Goal: Information Seeking & Learning: Find specific fact

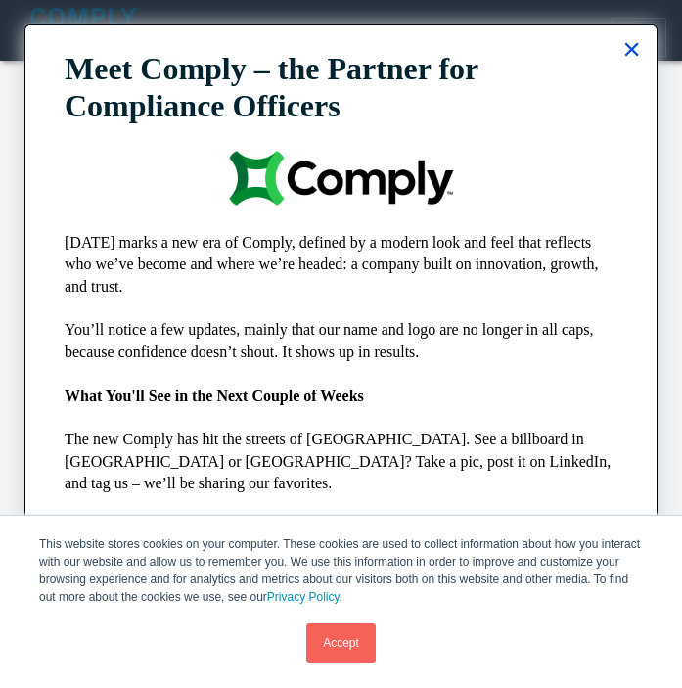
click at [627, 41] on button "×" at bounding box center [631, 48] width 19 height 31
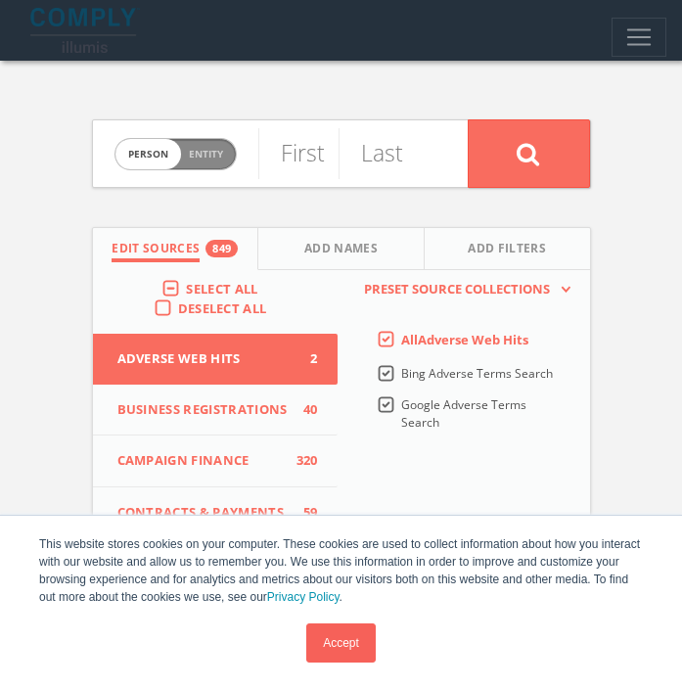
click at [204, 158] on span "Entity" at bounding box center [206, 154] width 34 height 15
checkbox input "true"
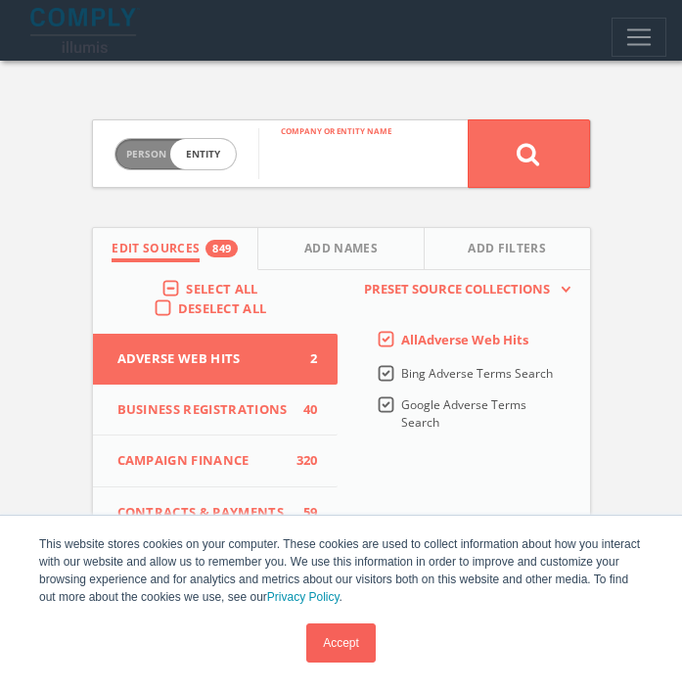
click at [301, 162] on input "text" at bounding box center [362, 153] width 209 height 51
type input "paper airplanes inc"
click at [468, 119] on button at bounding box center [529, 153] width 122 height 68
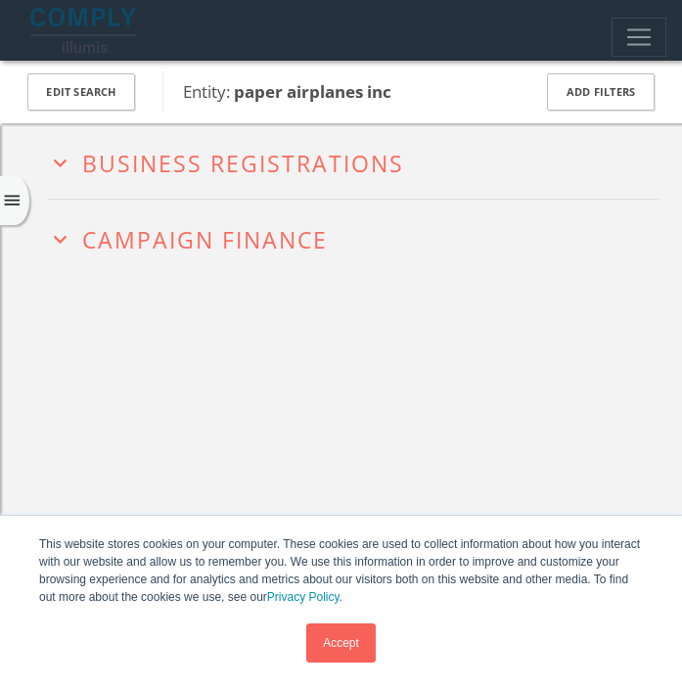
click at [278, 175] on span "Business Registrations" at bounding box center [243, 163] width 322 height 31
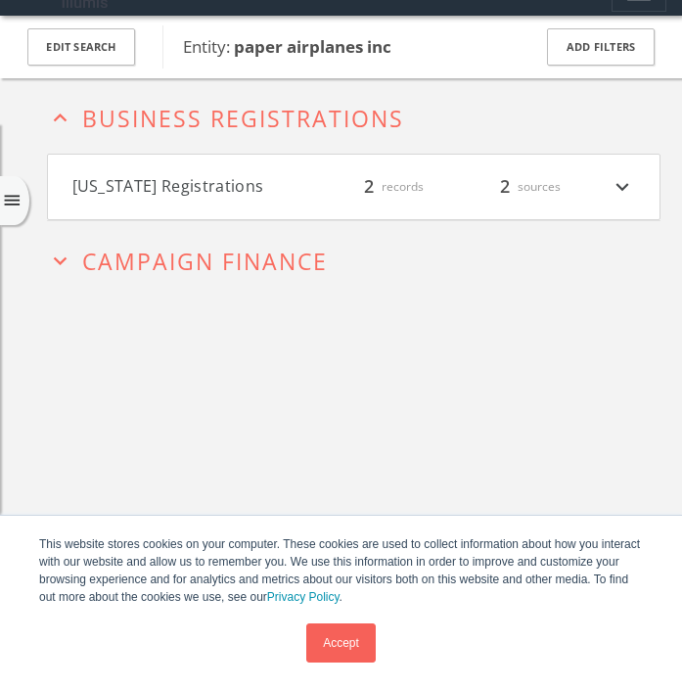
click at [270, 178] on button "[US_STATE] Registrations" at bounding box center [184, 186] width 224 height 25
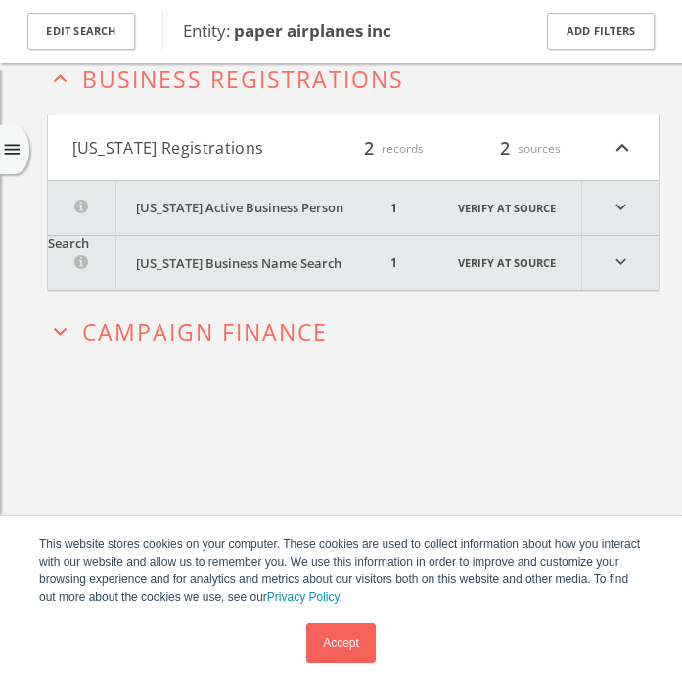
click at [272, 199] on button "[US_STATE] Active Business Person Search" at bounding box center [217, 208] width 338 height 54
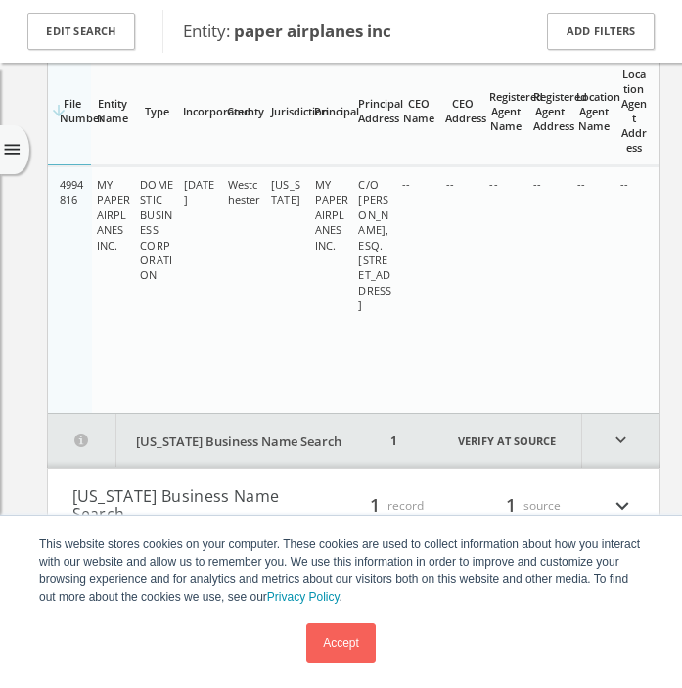
scroll to position [88, 0]
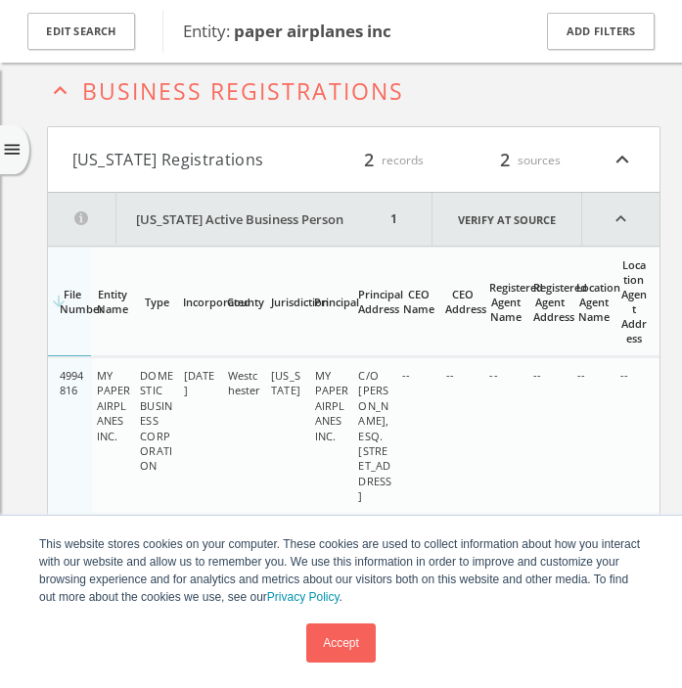
click at [246, 162] on button "[US_STATE] Registrations" at bounding box center [184, 159] width 224 height 25
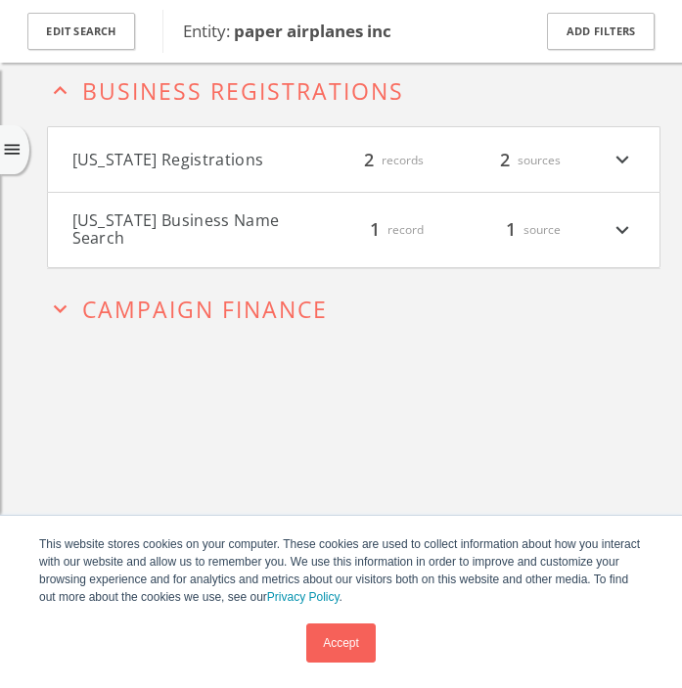
click at [246, 162] on button "[US_STATE] Registrations" at bounding box center [184, 159] width 224 height 25
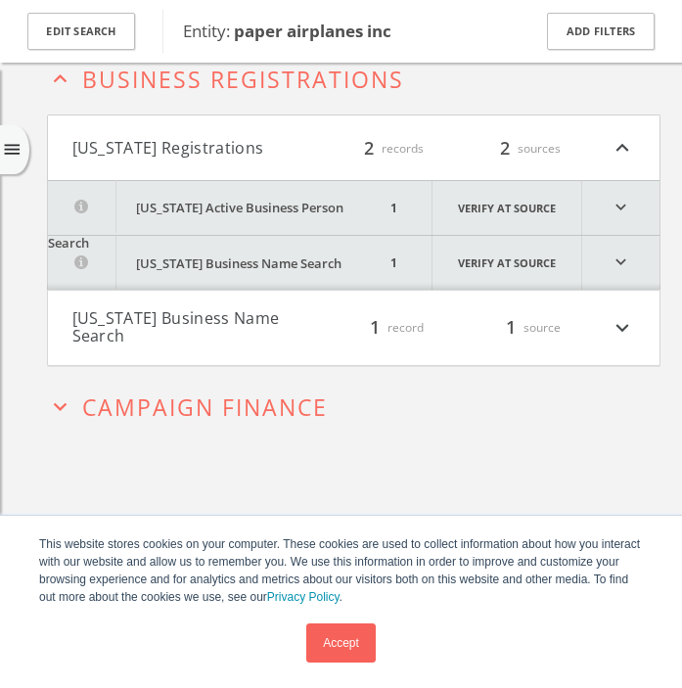
click at [244, 245] on button "[US_STATE] Business Name Search" at bounding box center [217, 263] width 338 height 54
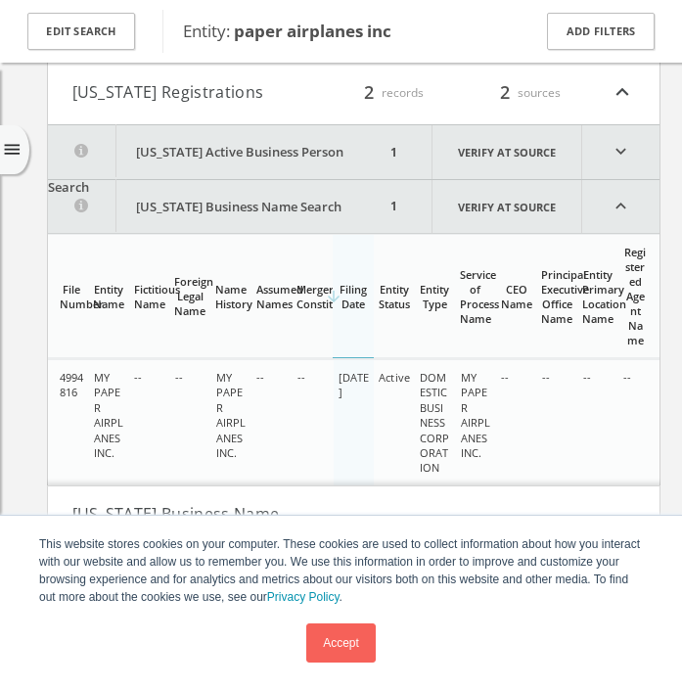
scroll to position [173, 0]
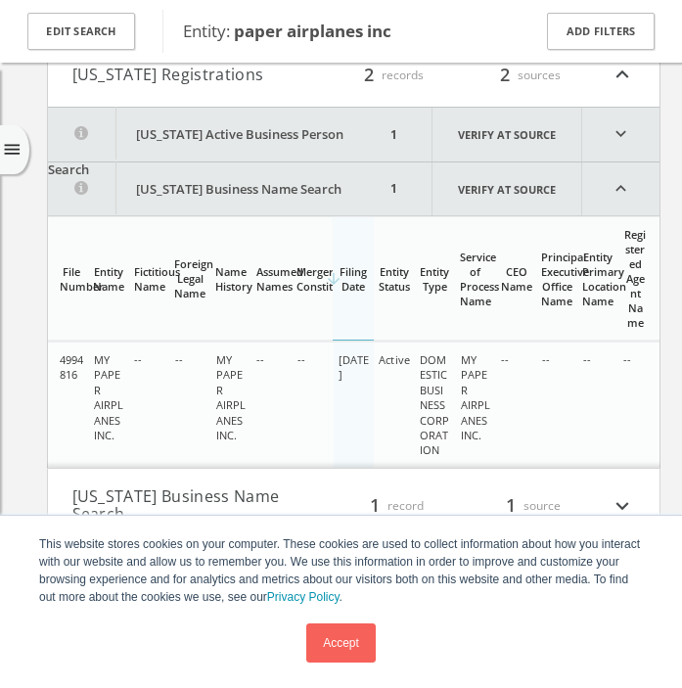
click at [260, 178] on button "[US_STATE] Business Name Search" at bounding box center [217, 188] width 338 height 53
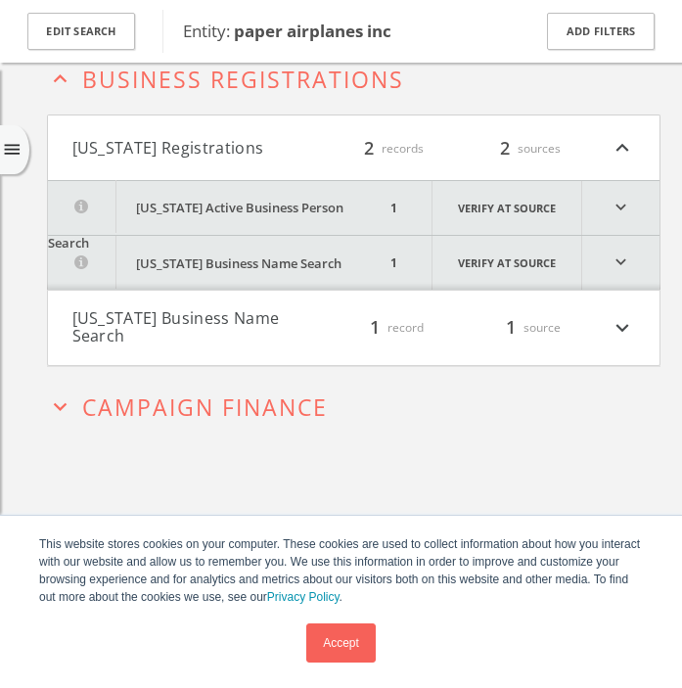
click at [245, 310] on button "[US_STATE] Business Name Search" at bounding box center [184, 327] width 224 height 34
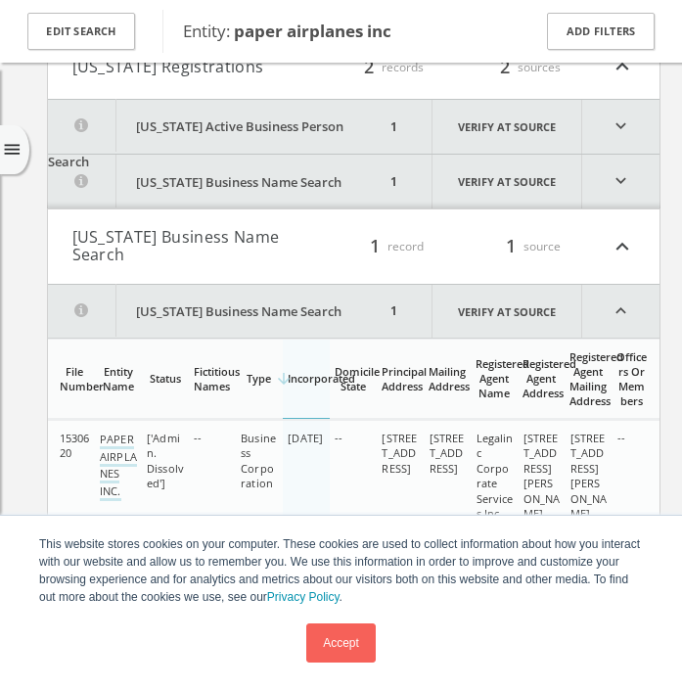
scroll to position [244, 0]
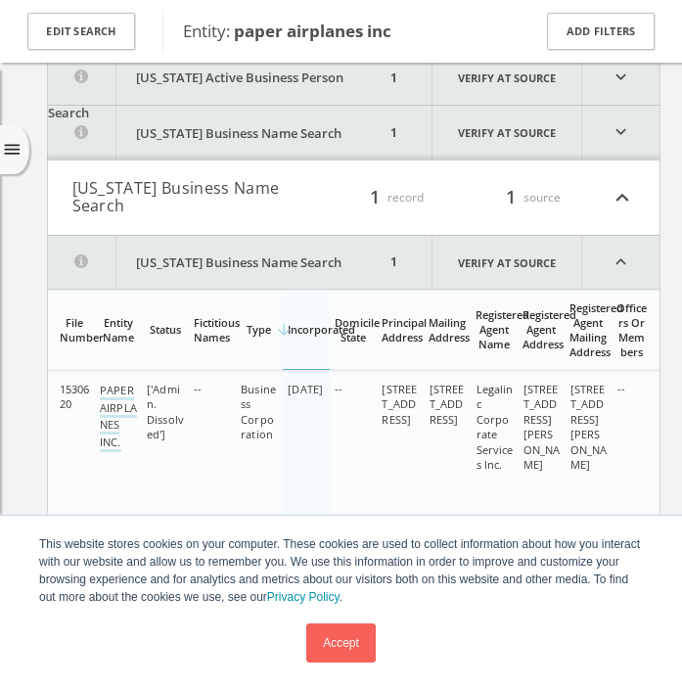
click at [240, 192] on button "[US_STATE] Business Name Search" at bounding box center [184, 197] width 224 height 34
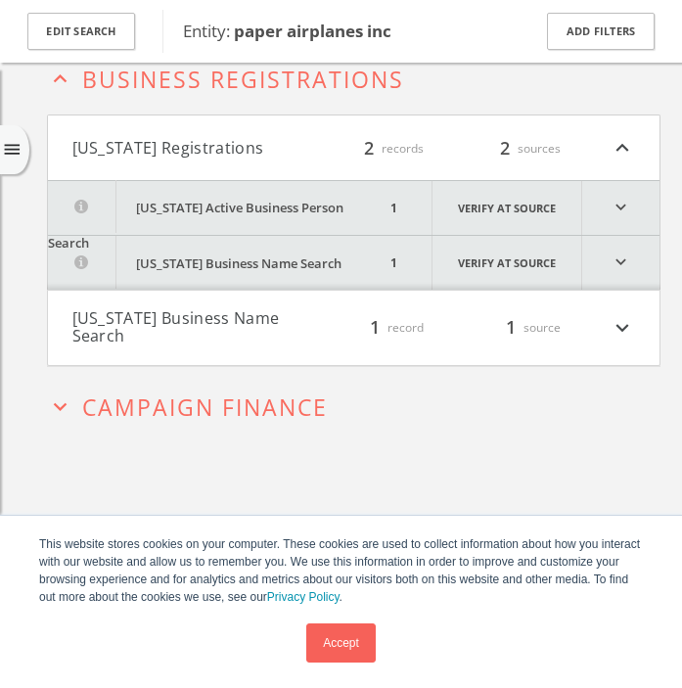
click at [165, 398] on span "Campaign Finance" at bounding box center [205, 406] width 246 height 31
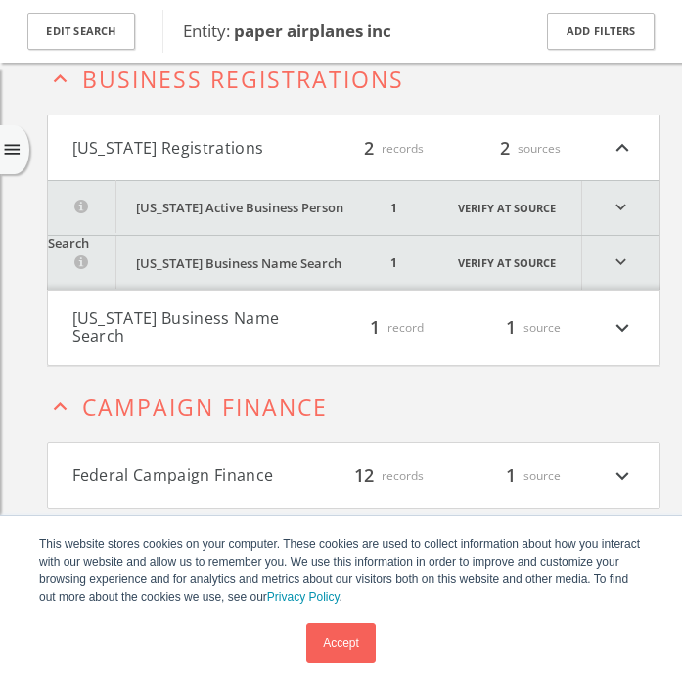
click at [157, 473] on button "Federal Campaign Finance" at bounding box center [184, 475] width 224 height 25
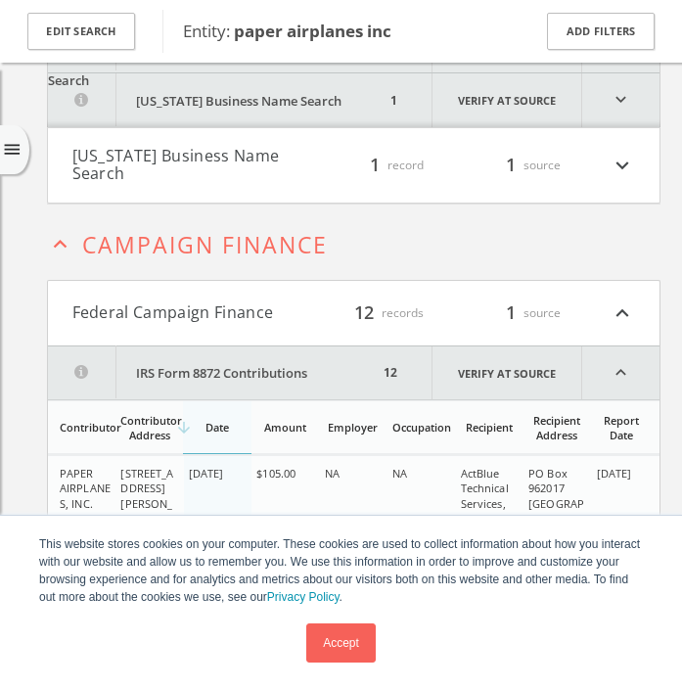
scroll to position [0, 0]
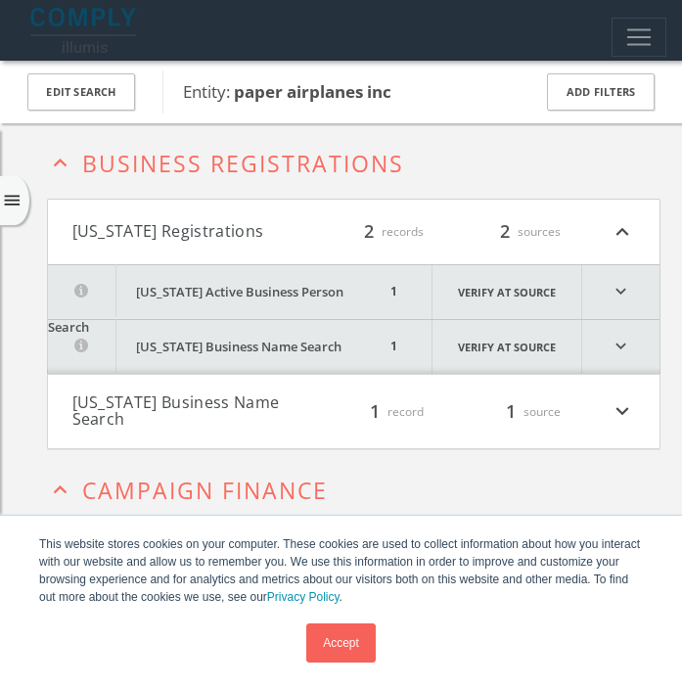
click at [237, 183] on h2 "expand_less Business Registrations" at bounding box center [353, 160] width 613 height 75
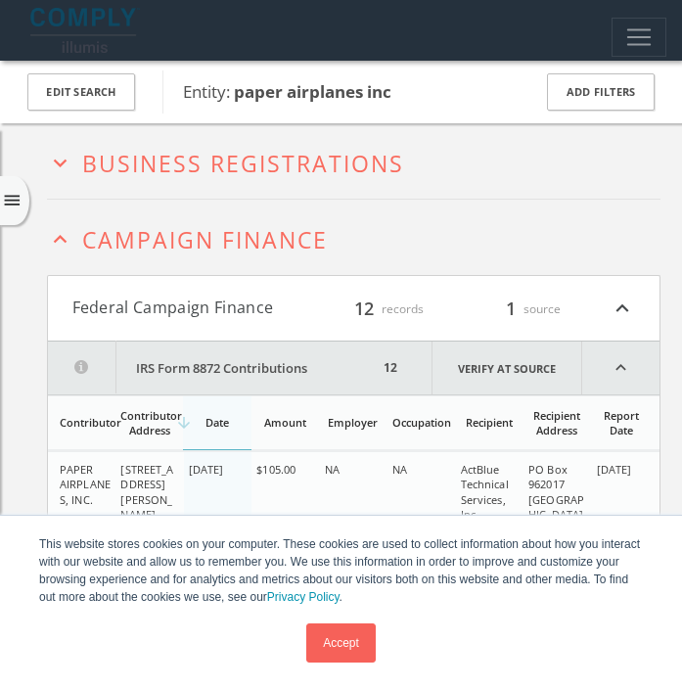
click at [319, 234] on span "Campaign Finance" at bounding box center [205, 239] width 246 height 31
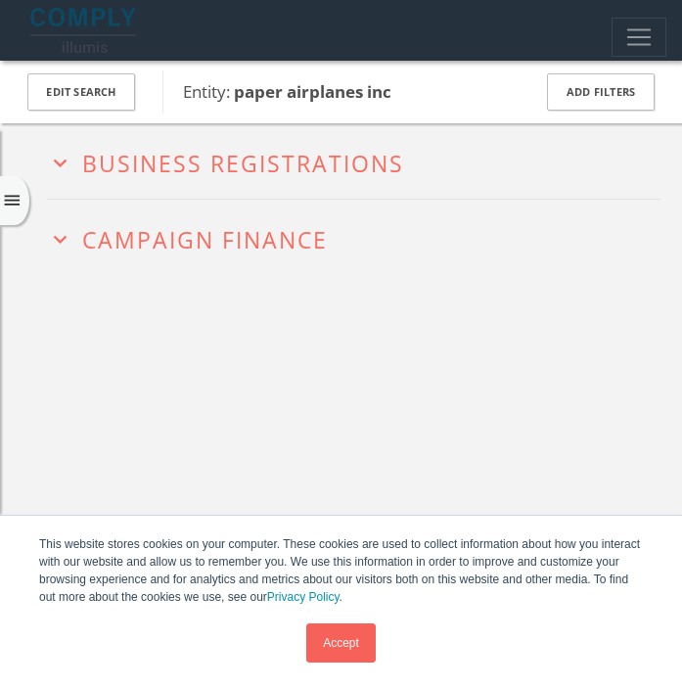
click at [326, 149] on span "Business Registrations" at bounding box center [243, 163] width 322 height 31
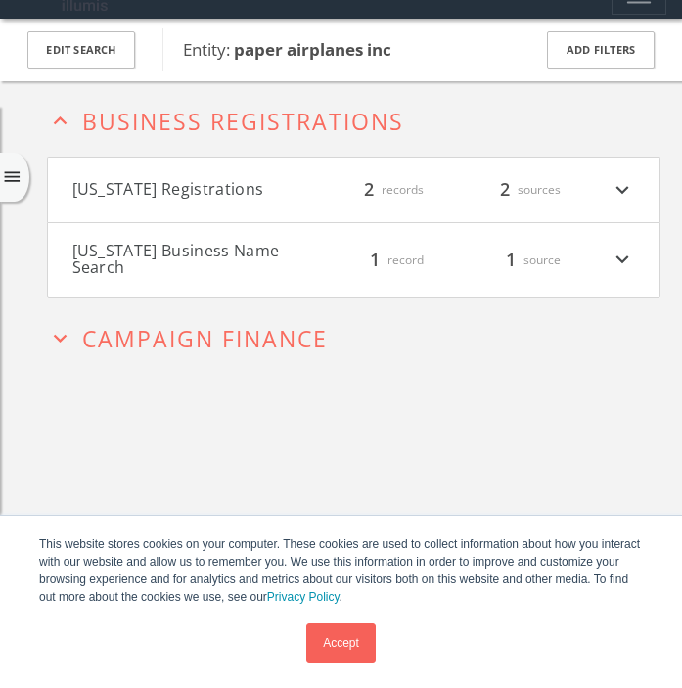
click at [326, 149] on h2 "expand_less Business Registrations" at bounding box center [353, 118] width 613 height 75
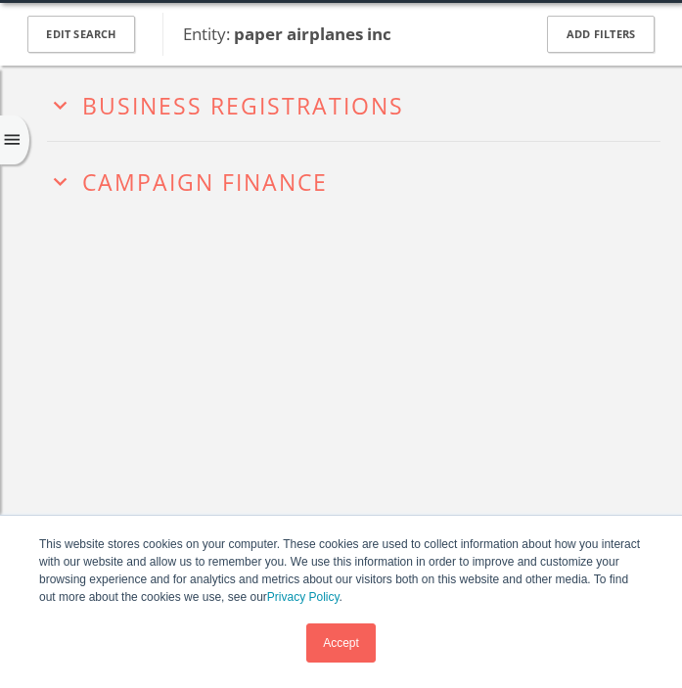
scroll to position [61, 0]
